Goal: Task Accomplishment & Management: Use online tool/utility

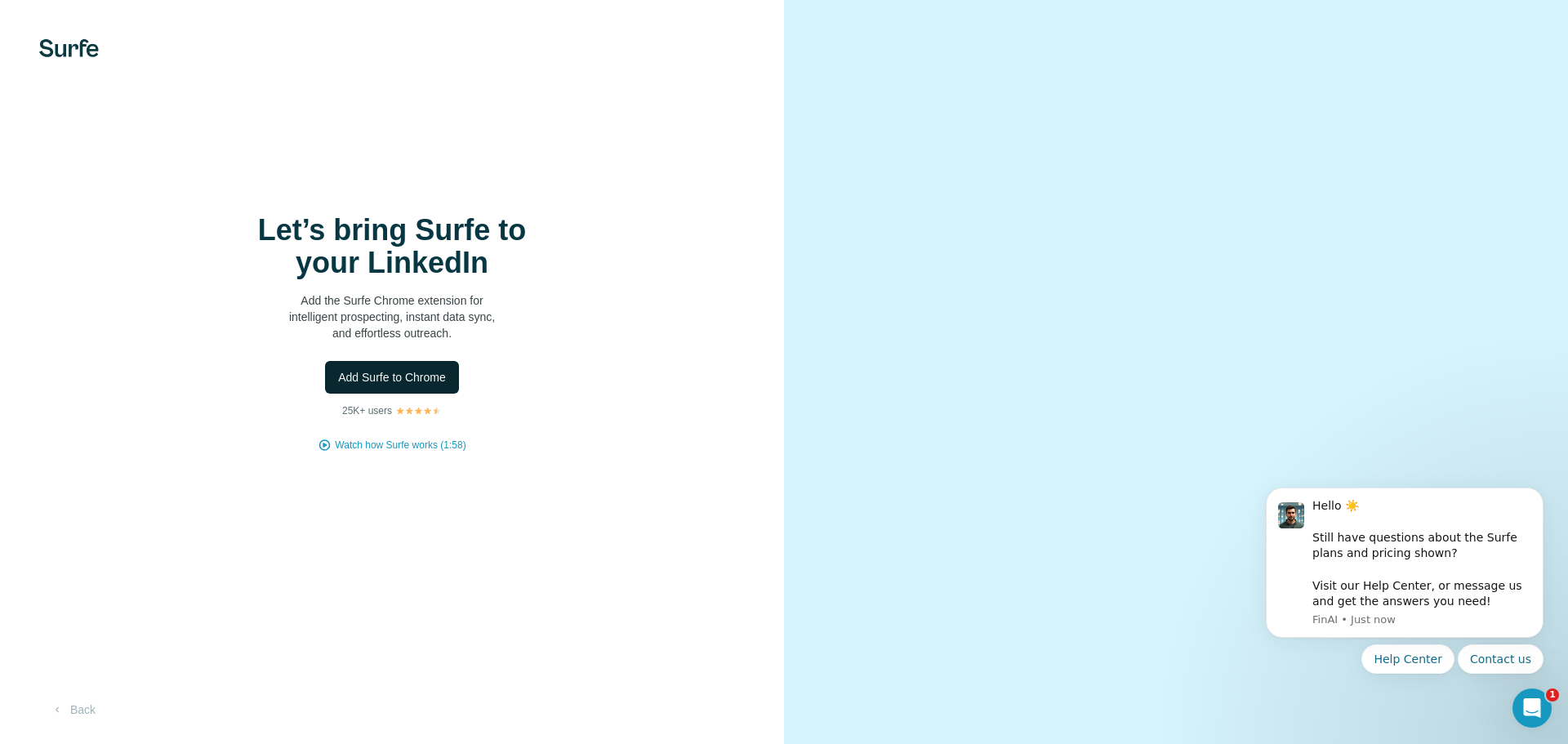
click at [416, 381] on span "Add Surfe to Chrome" at bounding box center [392, 377] width 108 height 16
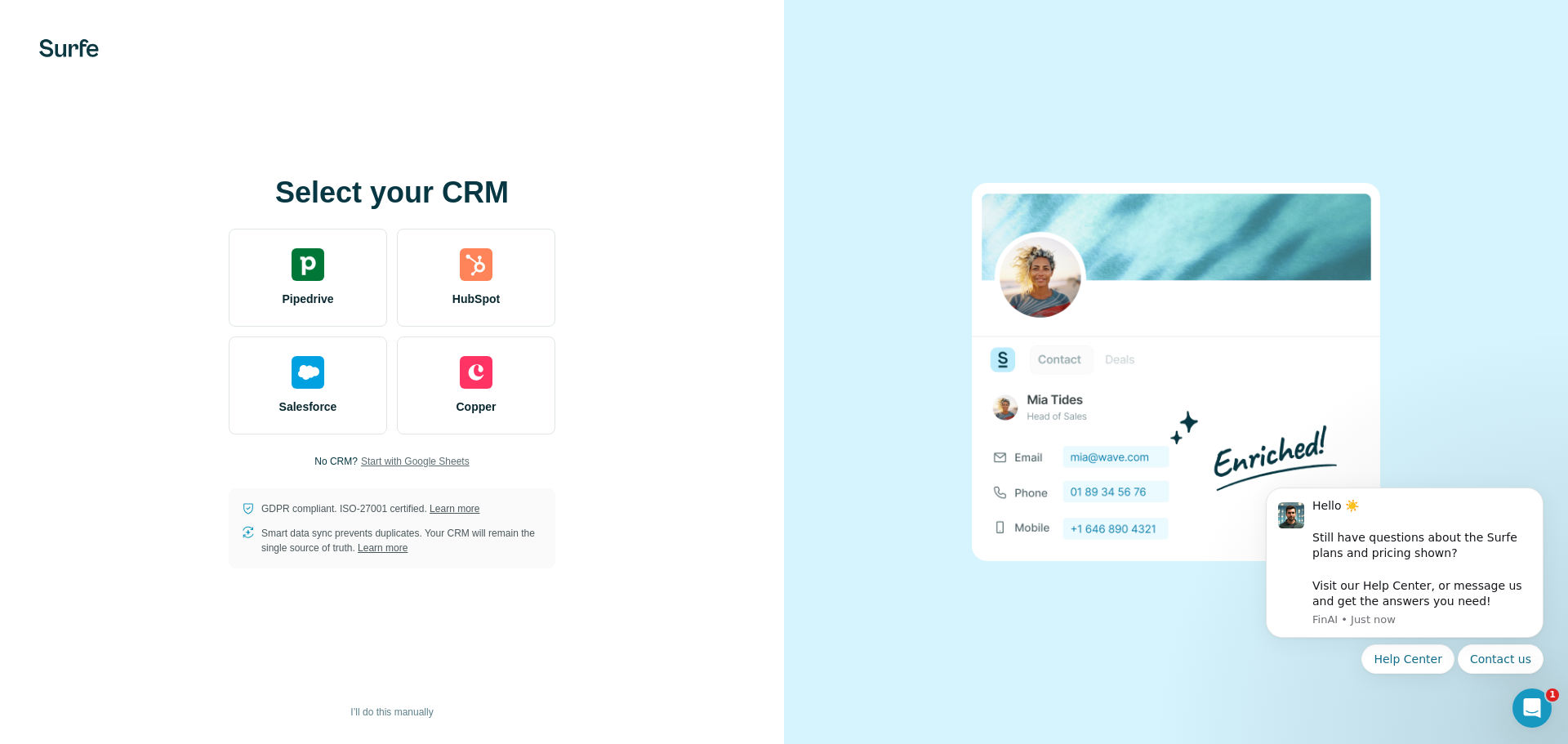
click at [432, 456] on span "Start with Google Sheets" at bounding box center [415, 461] width 109 height 14
click at [458, 458] on span "Start with Google Sheets" at bounding box center [415, 461] width 109 height 14
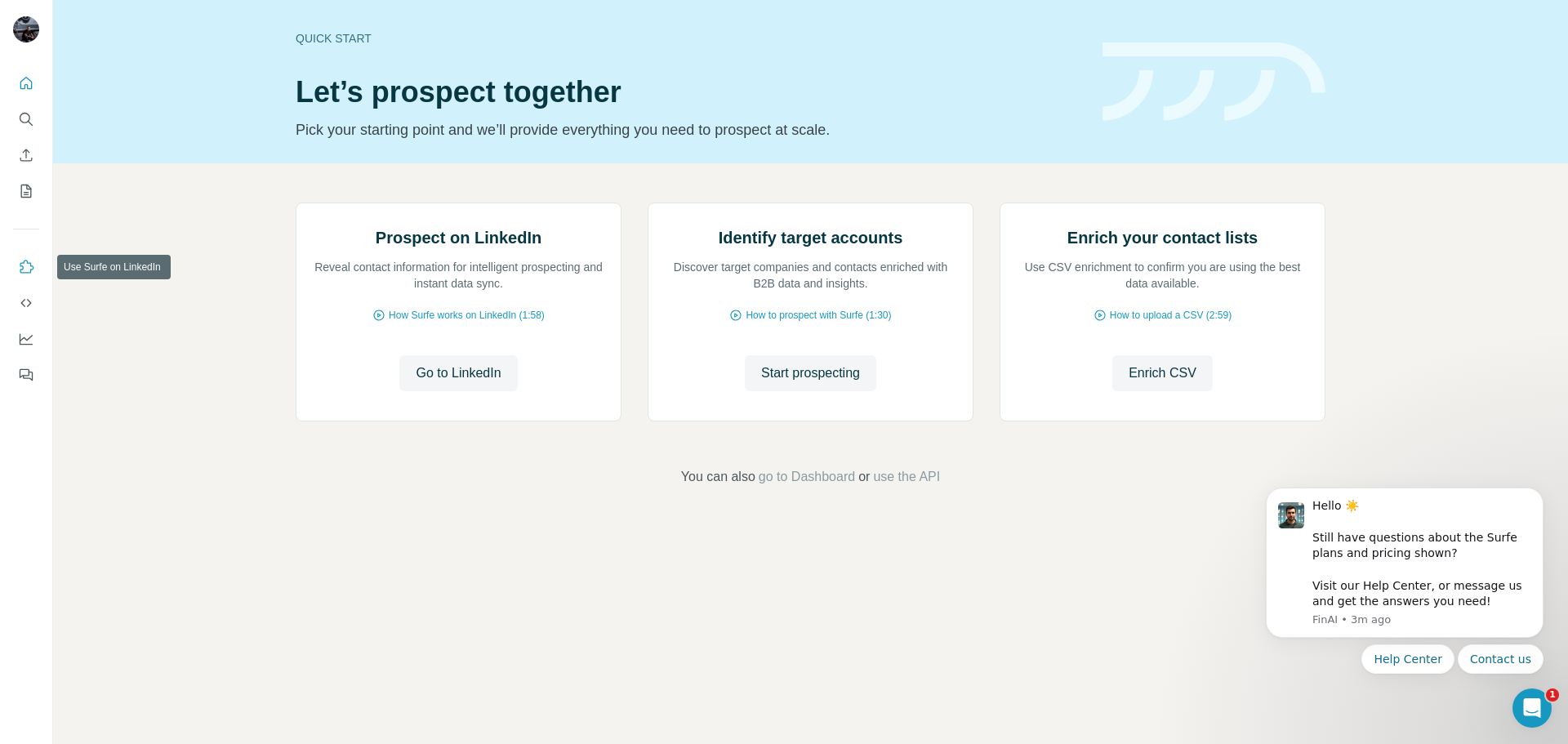
click at [29, 261] on icon "Use Surfe on LinkedIn" at bounding box center [26, 267] width 16 height 16
click at [24, 196] on icon "My lists" at bounding box center [26, 191] width 16 height 16
